Goal: Register for event/course

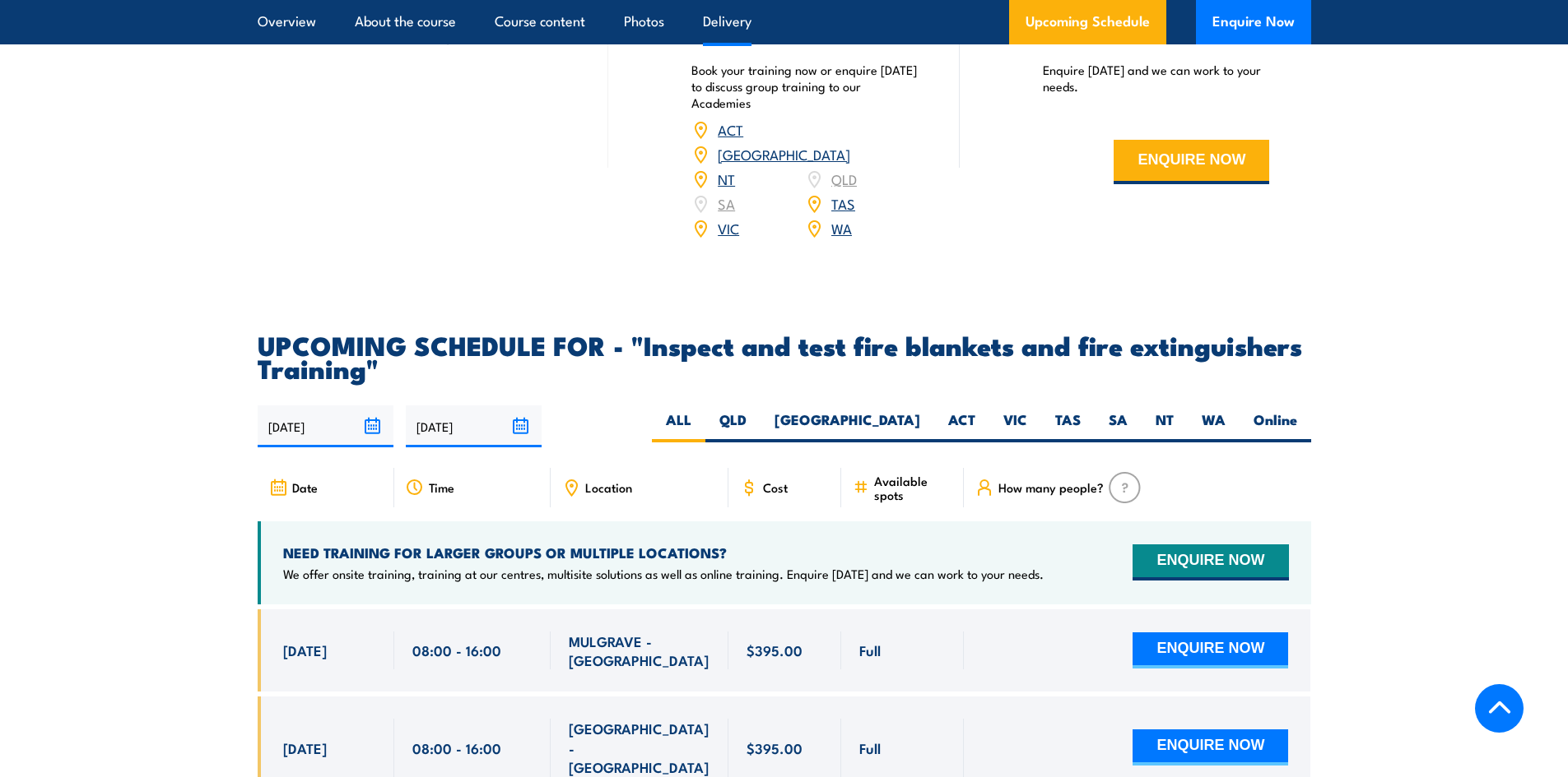
scroll to position [2715, 0]
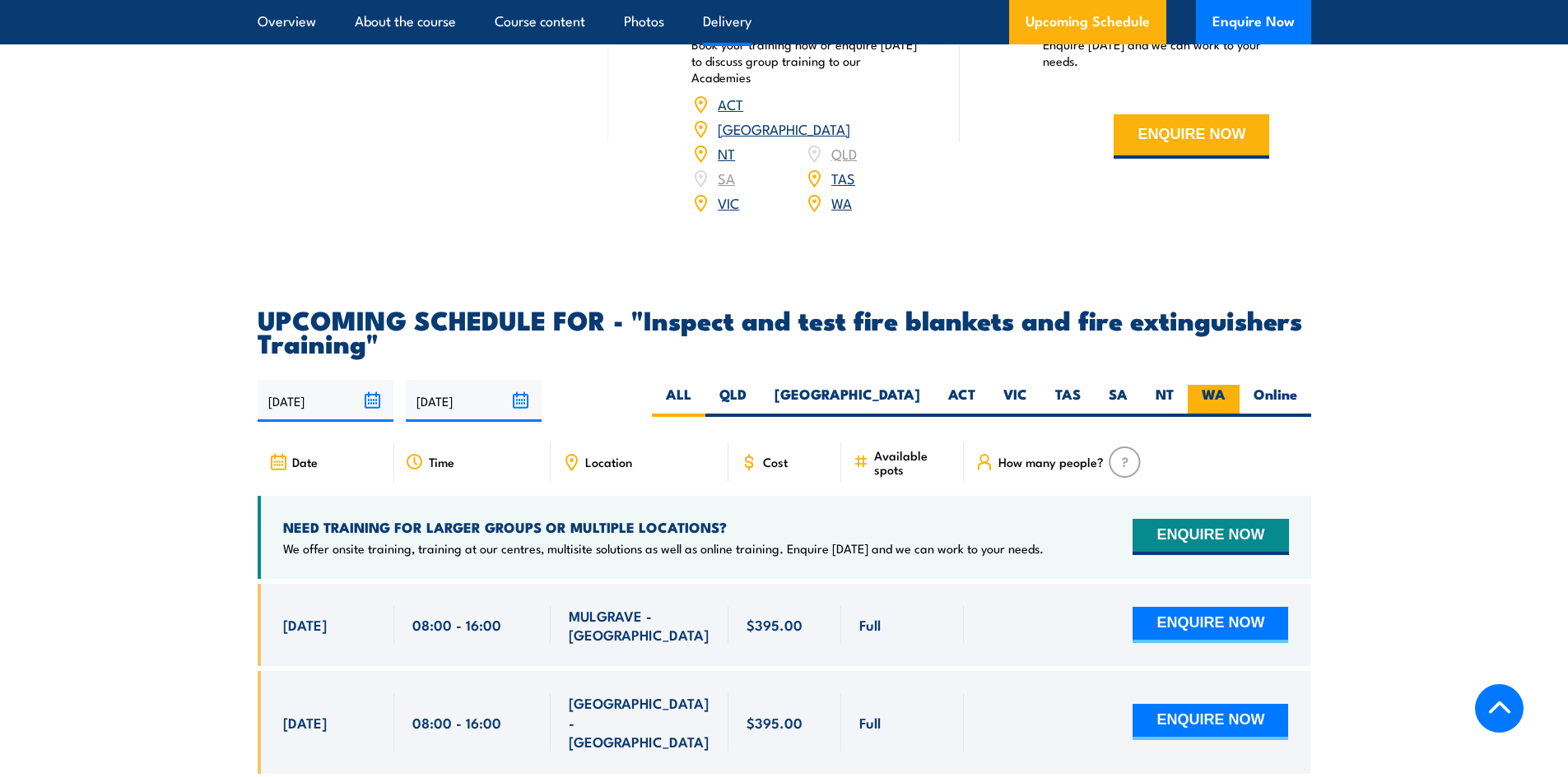
click at [1217, 417] on label "WA" at bounding box center [1213, 401] width 52 height 32
click at [1226, 396] on input "WA" at bounding box center [1230, 390] width 11 height 11
radio input "true"
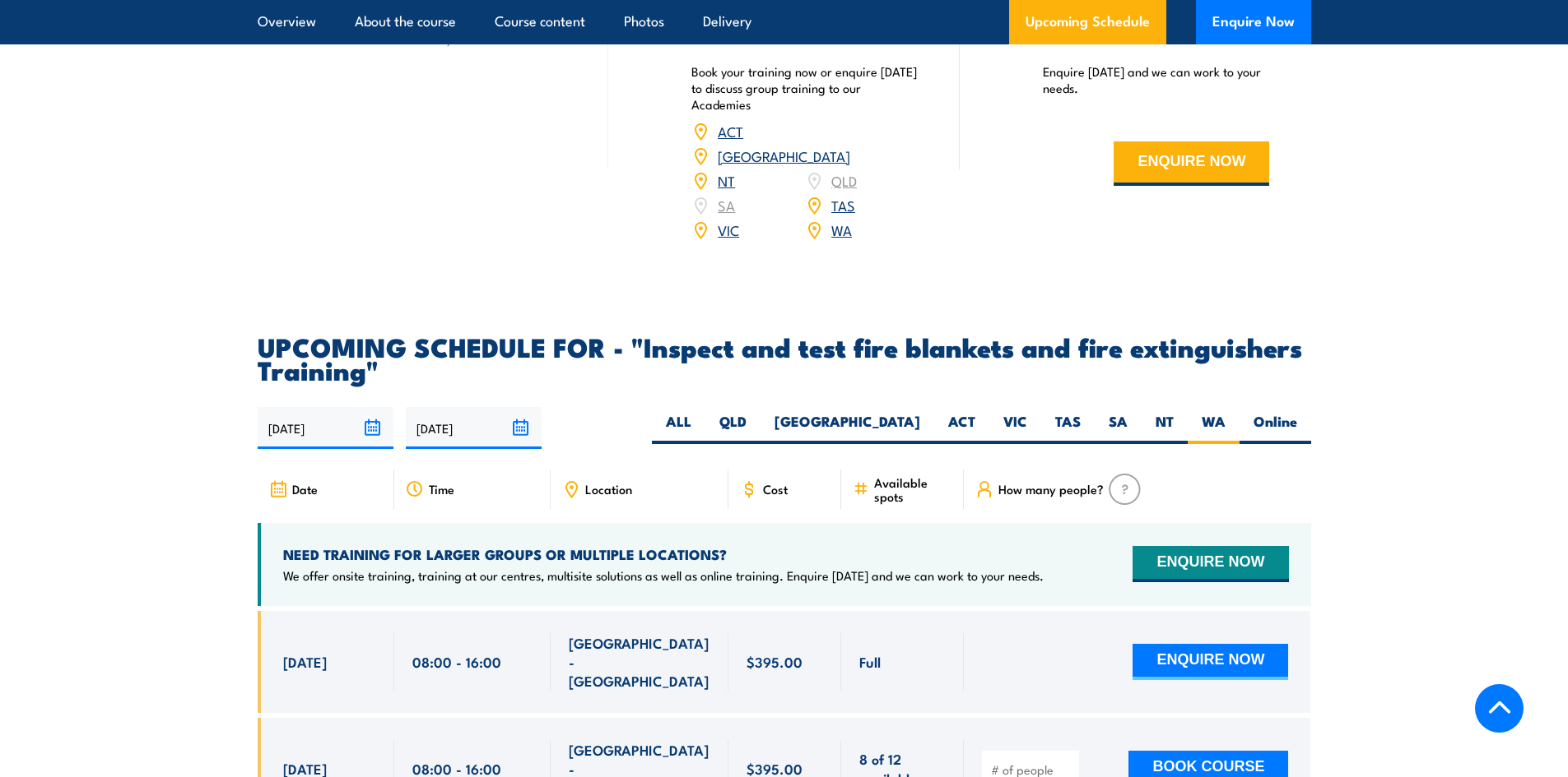
scroll to position [2891, 0]
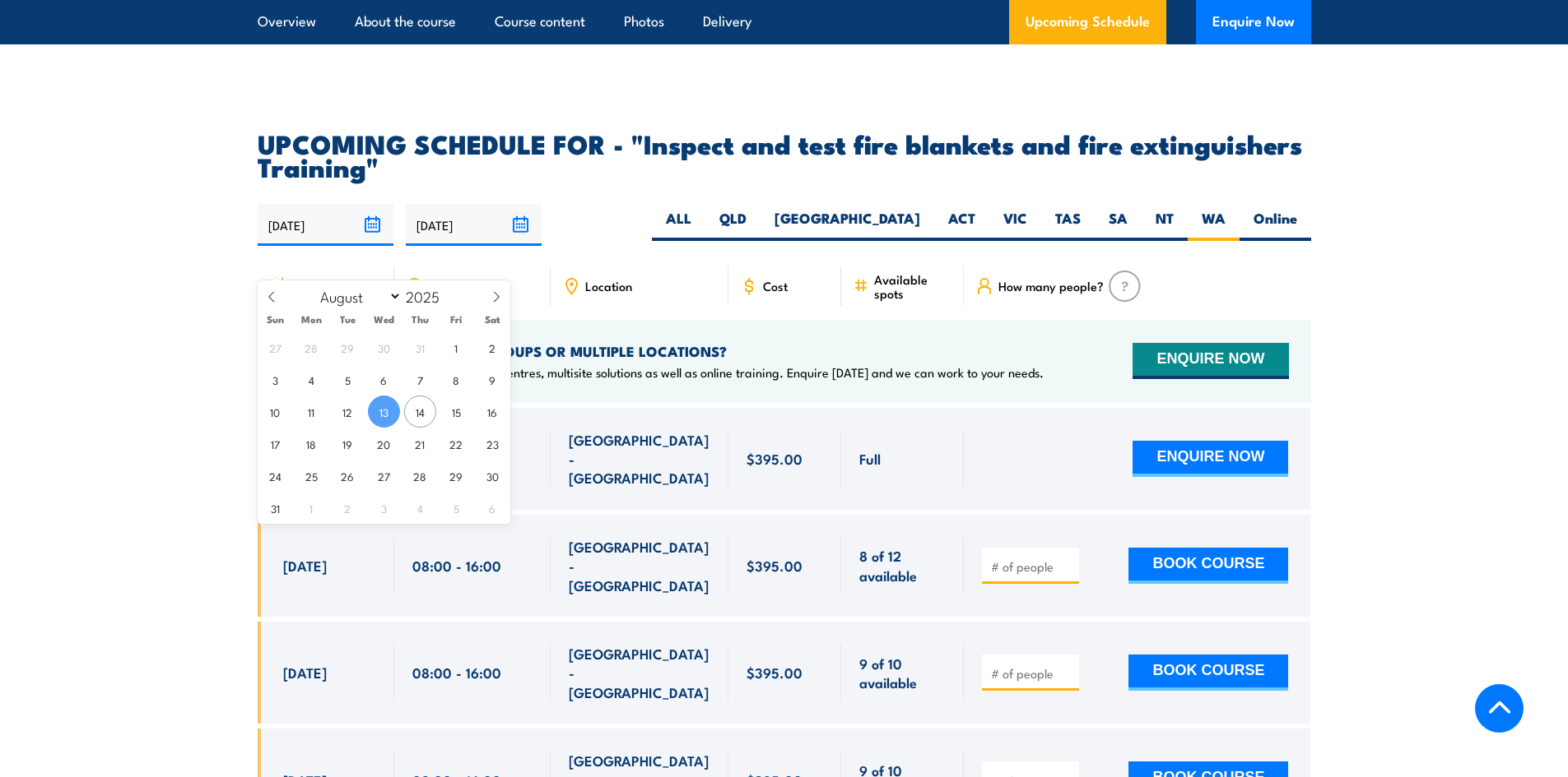
click at [377, 246] on input "[DATE]" at bounding box center [325, 224] width 136 height 42
click at [314, 417] on span "11" at bounding box center [311, 412] width 32 height 32
type input "[DATE]"
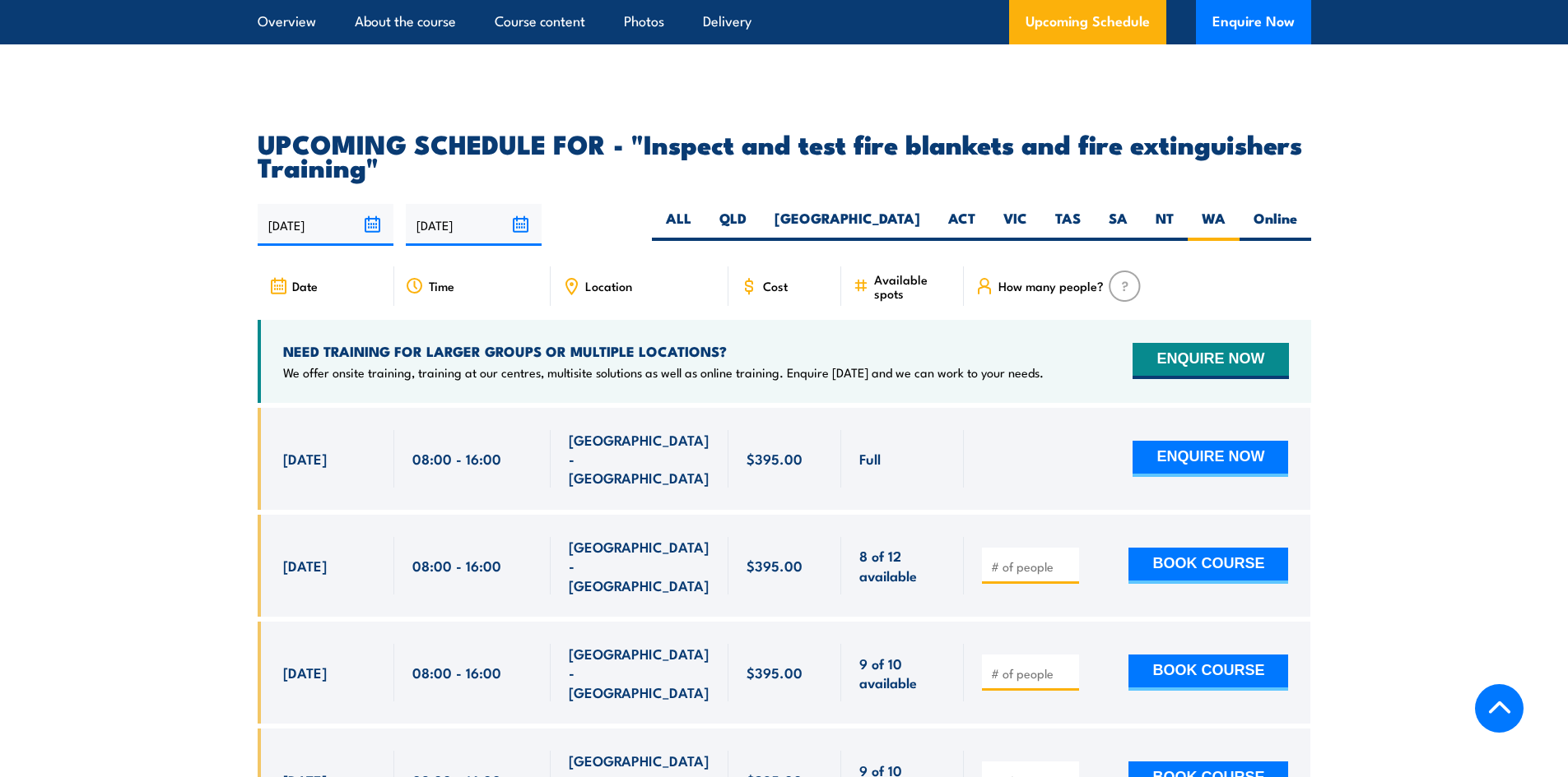
click at [520, 244] on input "[DATE]" at bounding box center [474, 224] width 136 height 42
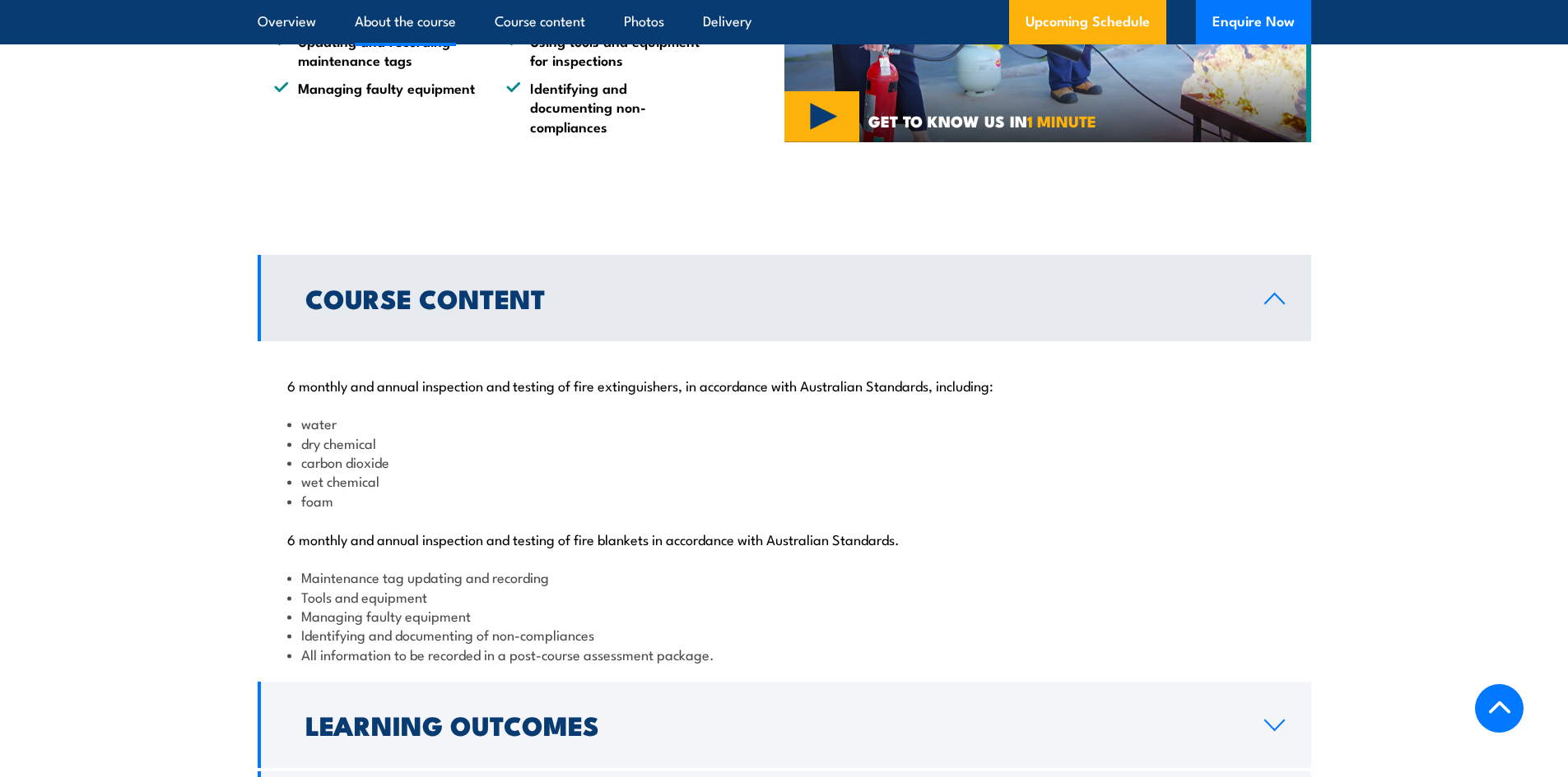
scroll to position [1410, 0]
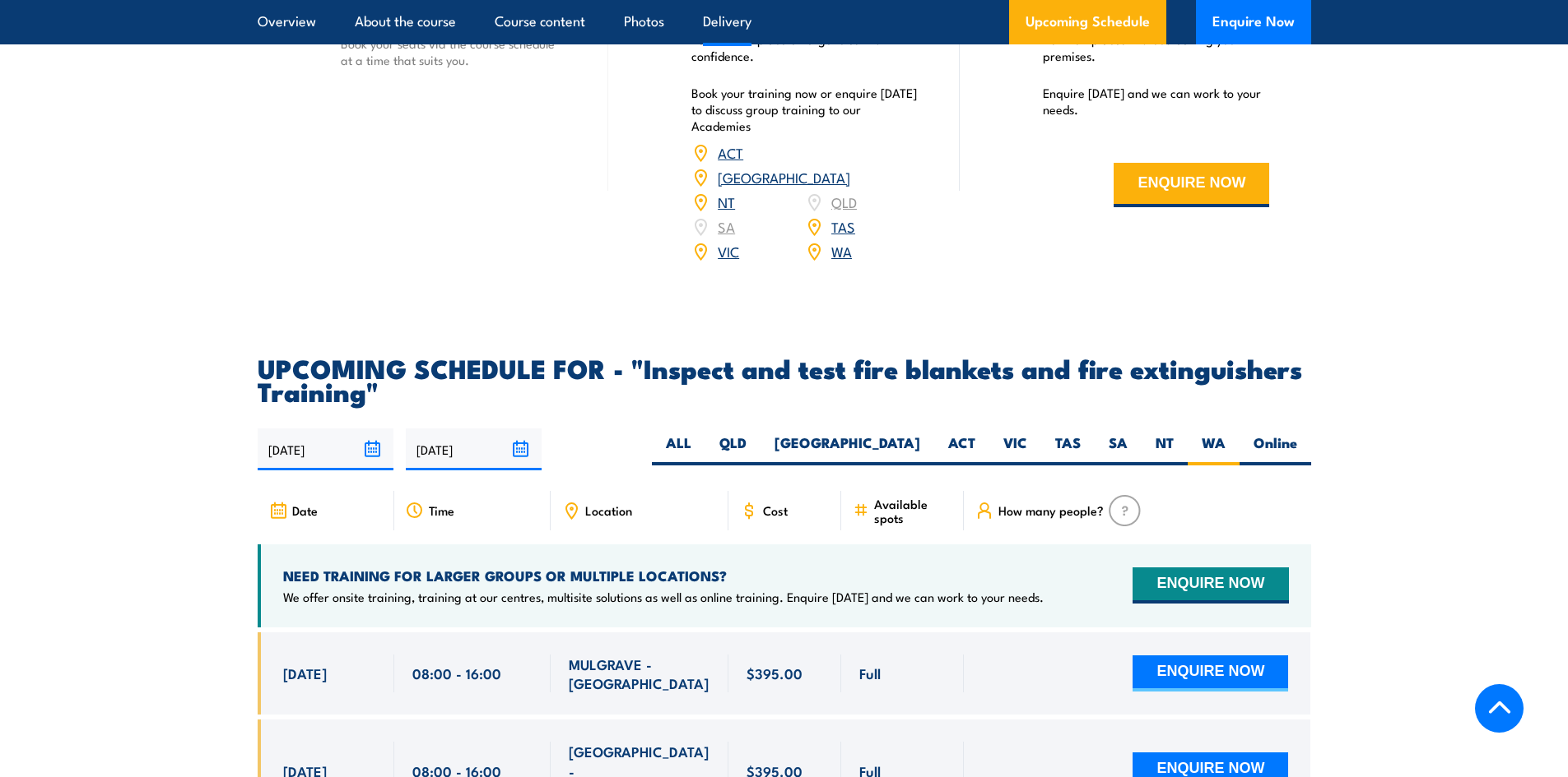
scroll to position [2715, 0]
